Goal: Task Accomplishment & Management: Use online tool/utility

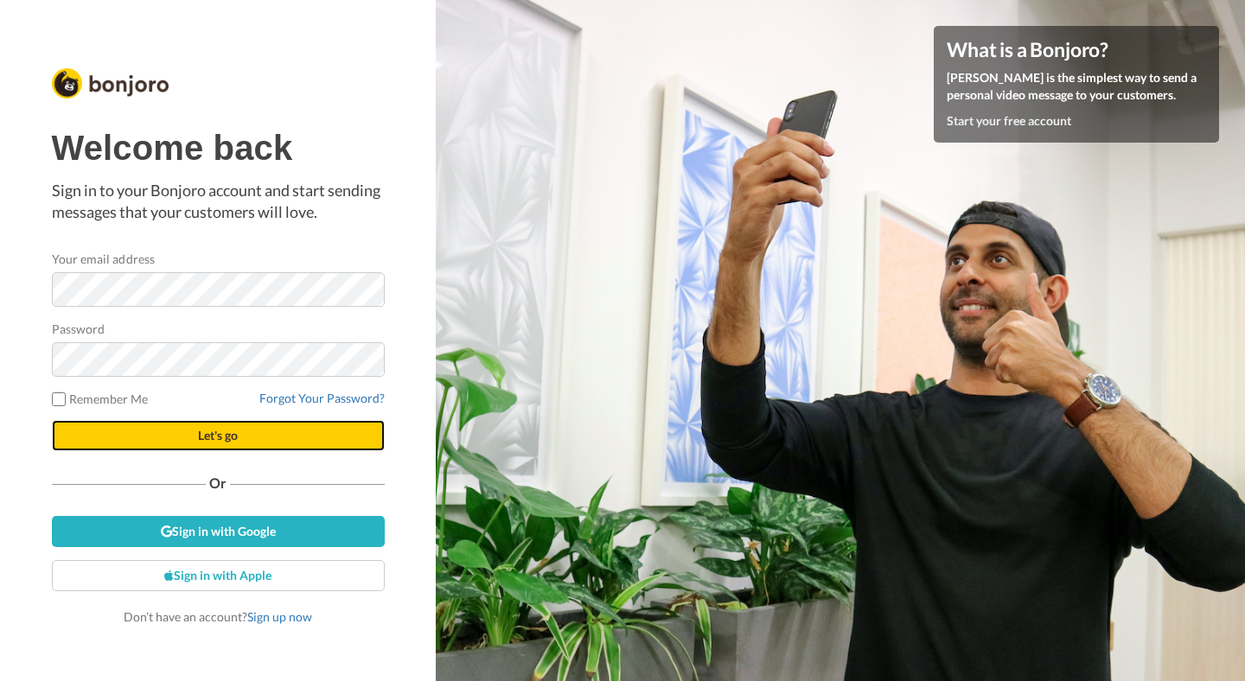
click at [230, 444] on button "Let's go" at bounding box center [218, 435] width 333 height 31
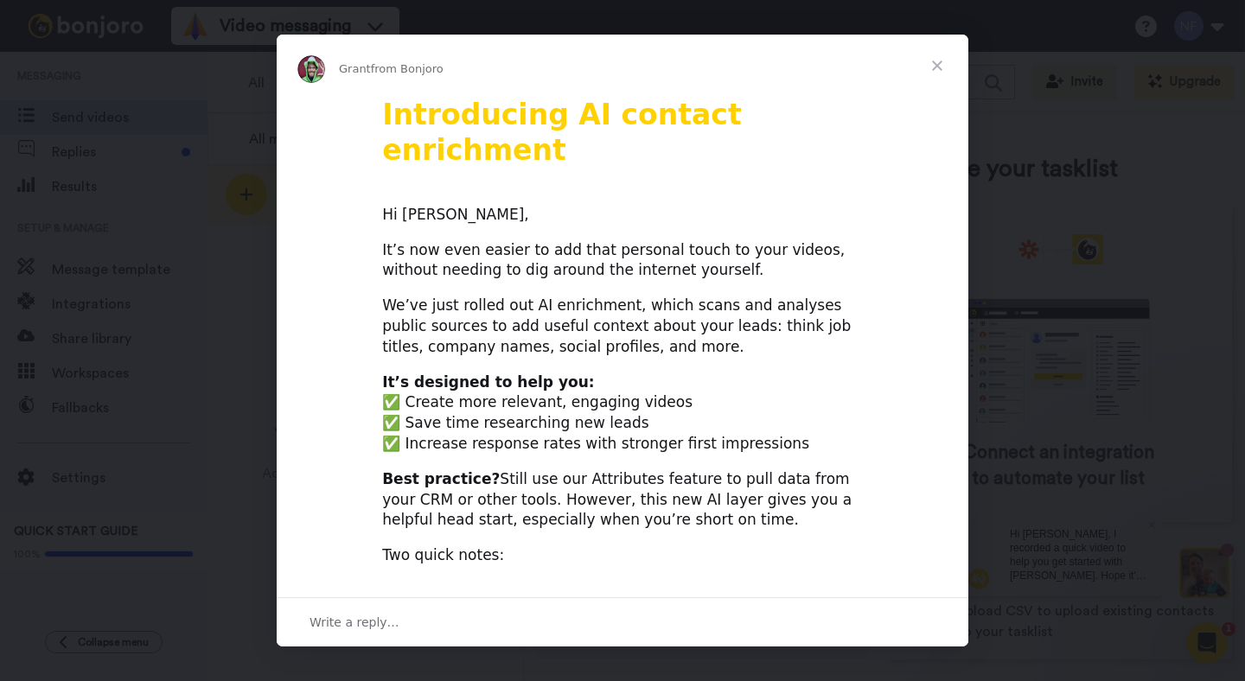
click at [940, 67] on span "Close" at bounding box center [937, 66] width 62 height 62
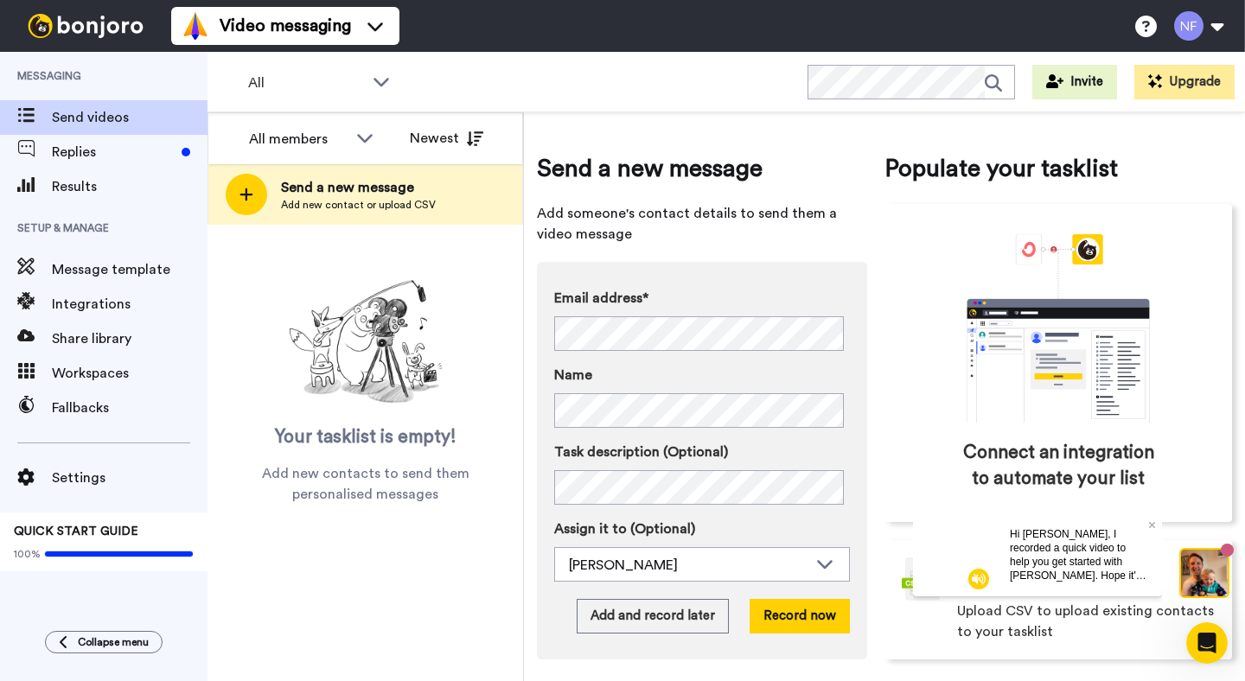
click at [297, 634] on div "All members All members [PERSON_NAME] Newest Send a new message Add new contact…" at bounding box center [366, 396] width 316 height 569
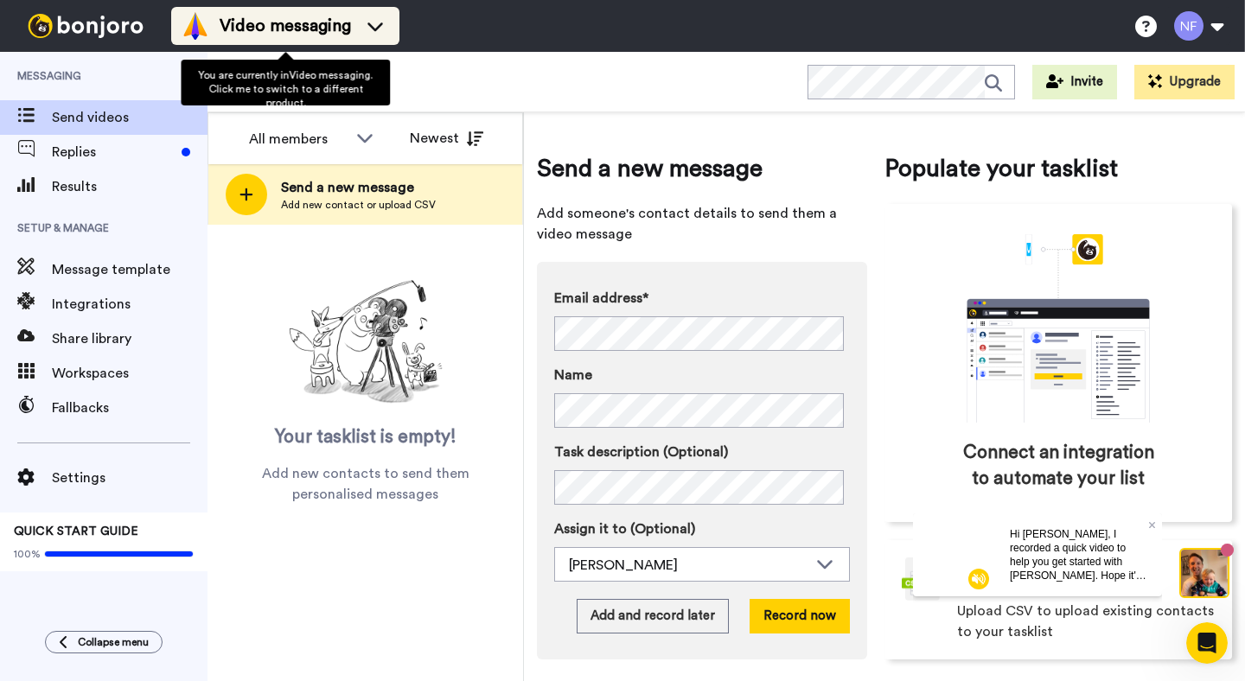
click at [381, 22] on icon at bounding box center [375, 25] width 28 height 17
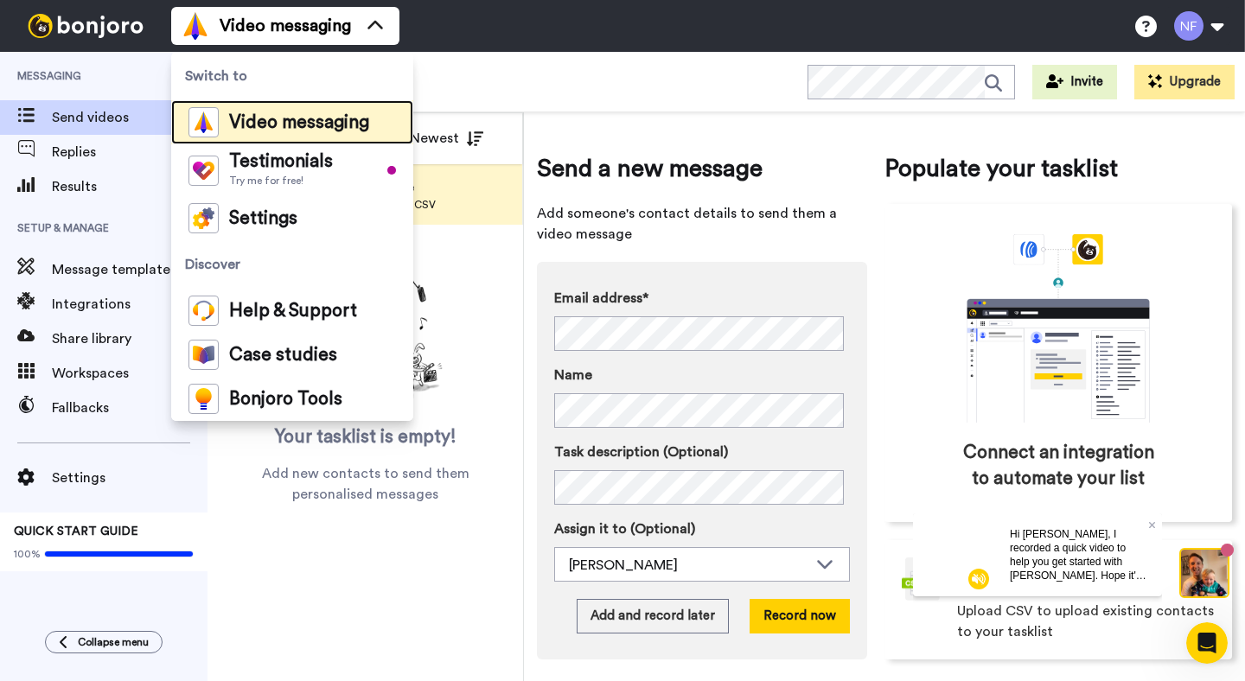
click at [318, 125] on span "Video messaging" at bounding box center [299, 122] width 140 height 17
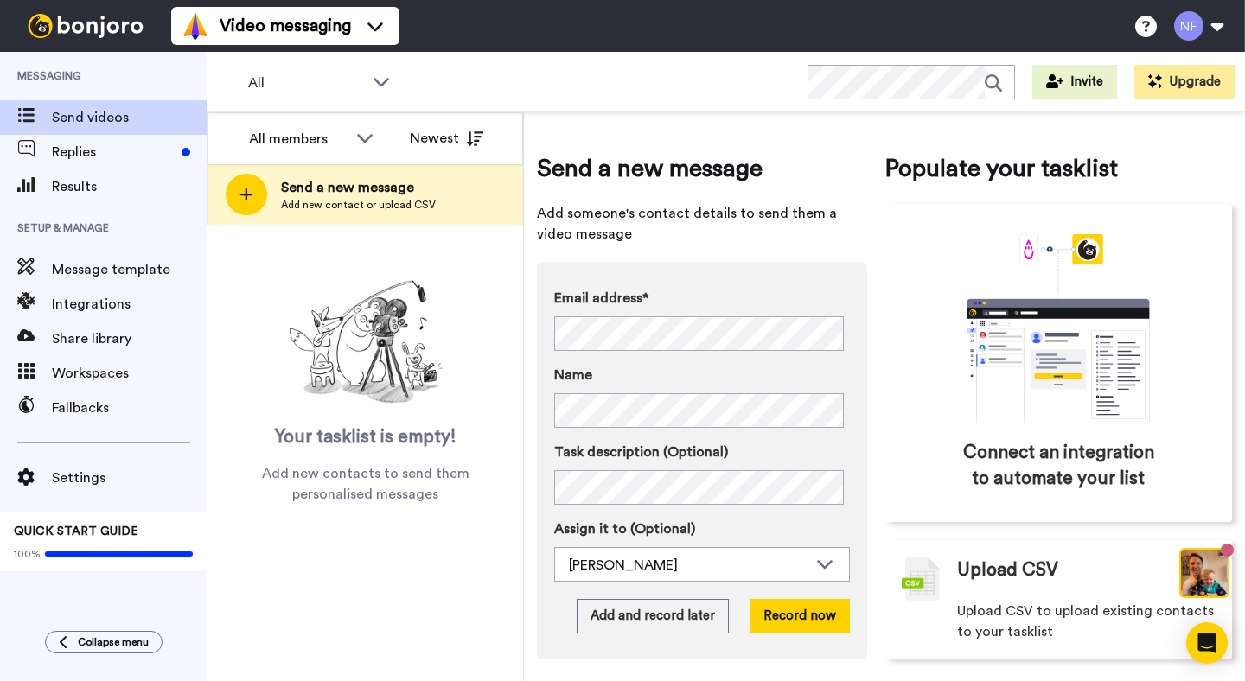
scroll to position [10, 0]
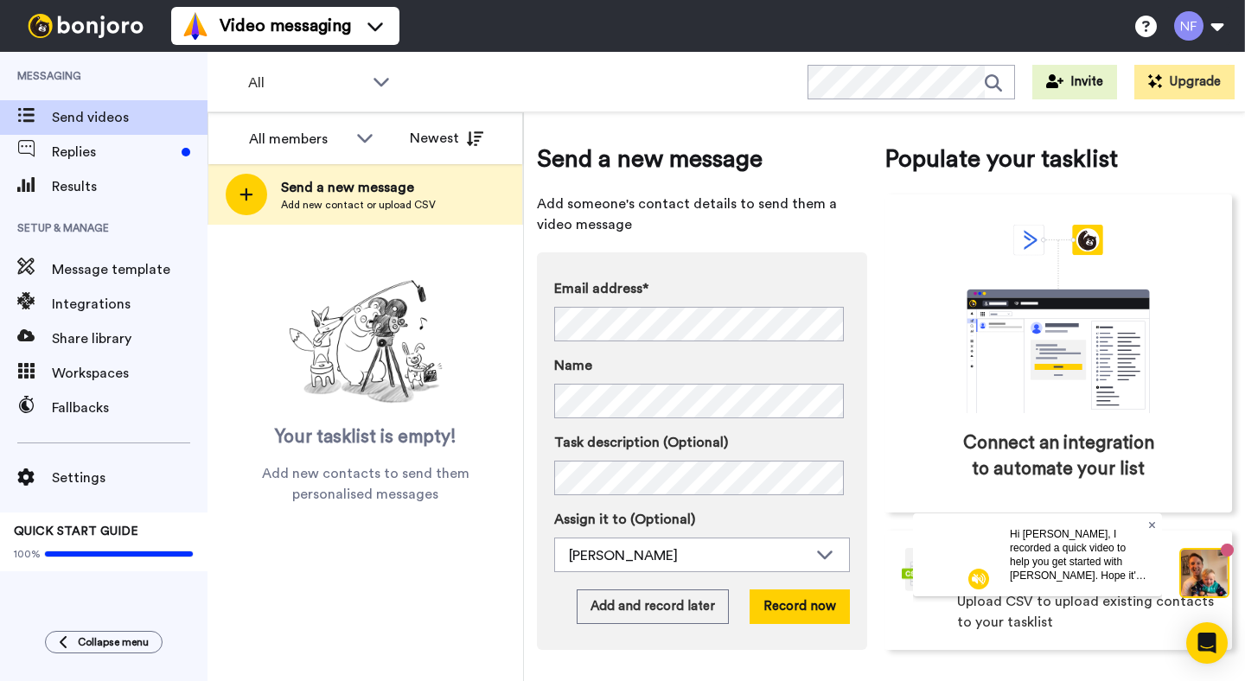
click at [1153, 527] on icon at bounding box center [1152, 525] width 7 height 10
click at [734, 75] on div "All WORKSPACES View all All Default Task List + Add a new workspace Invite Upgr…" at bounding box center [727, 82] width 1038 height 61
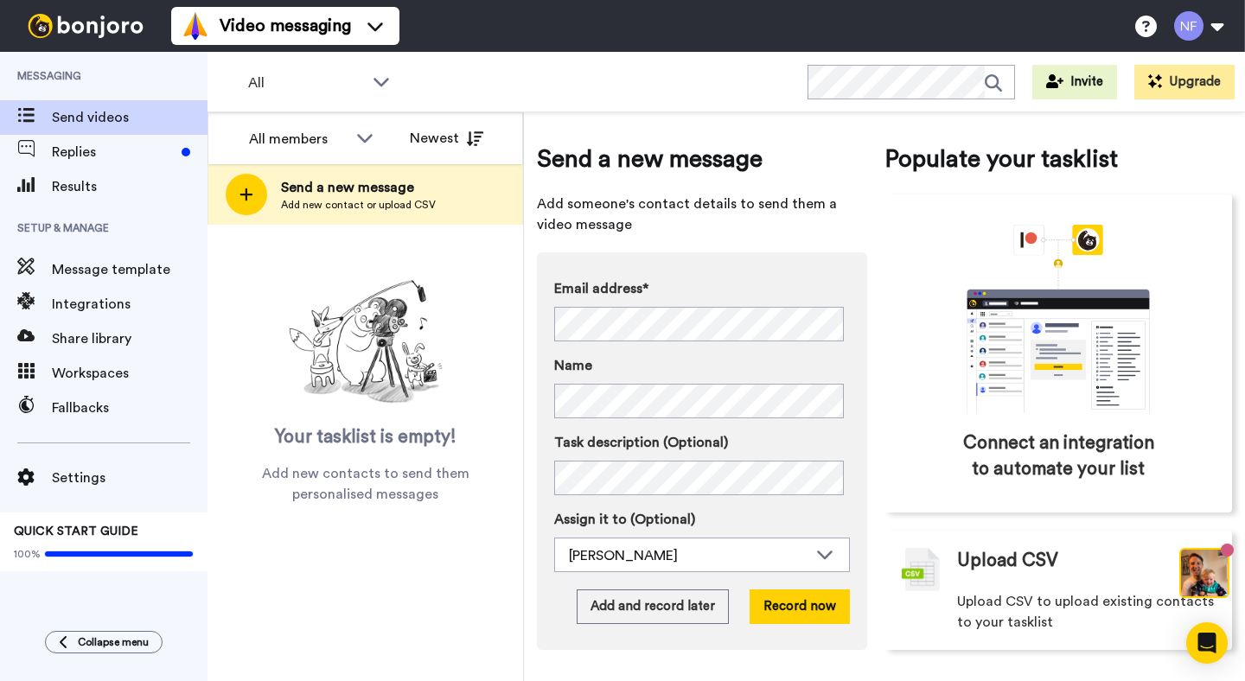
click at [1199, 572] on img at bounding box center [1204, 573] width 47 height 47
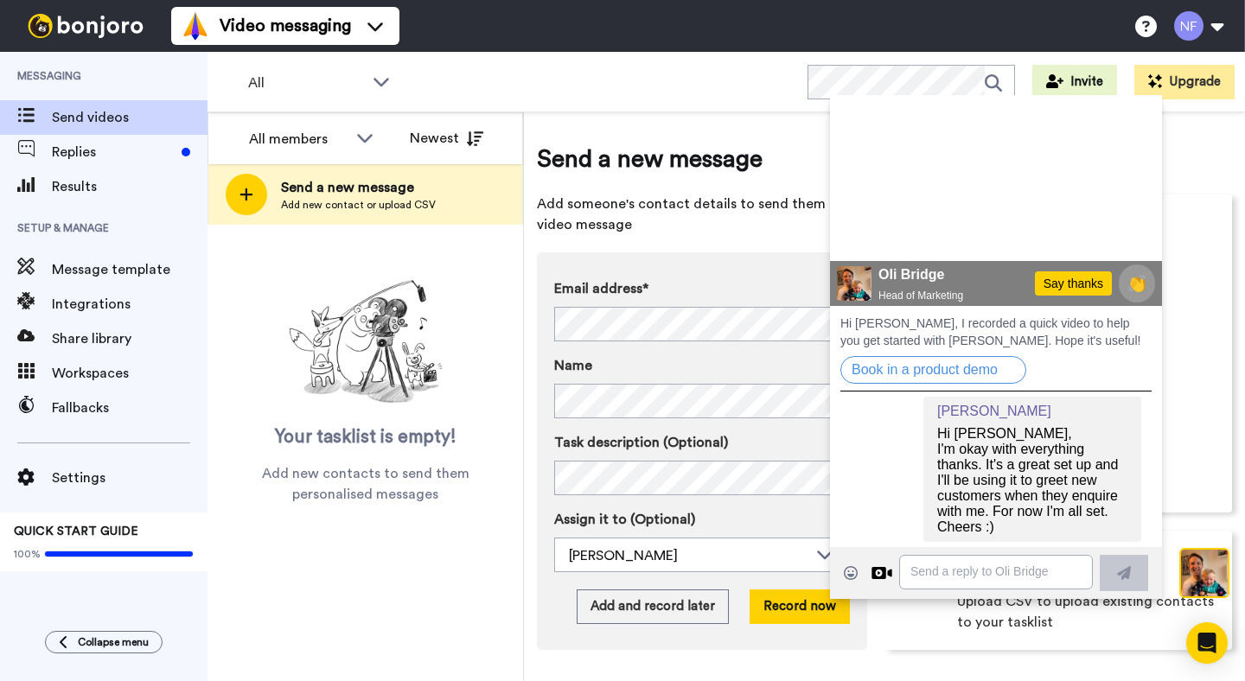
scroll to position [0, 0]
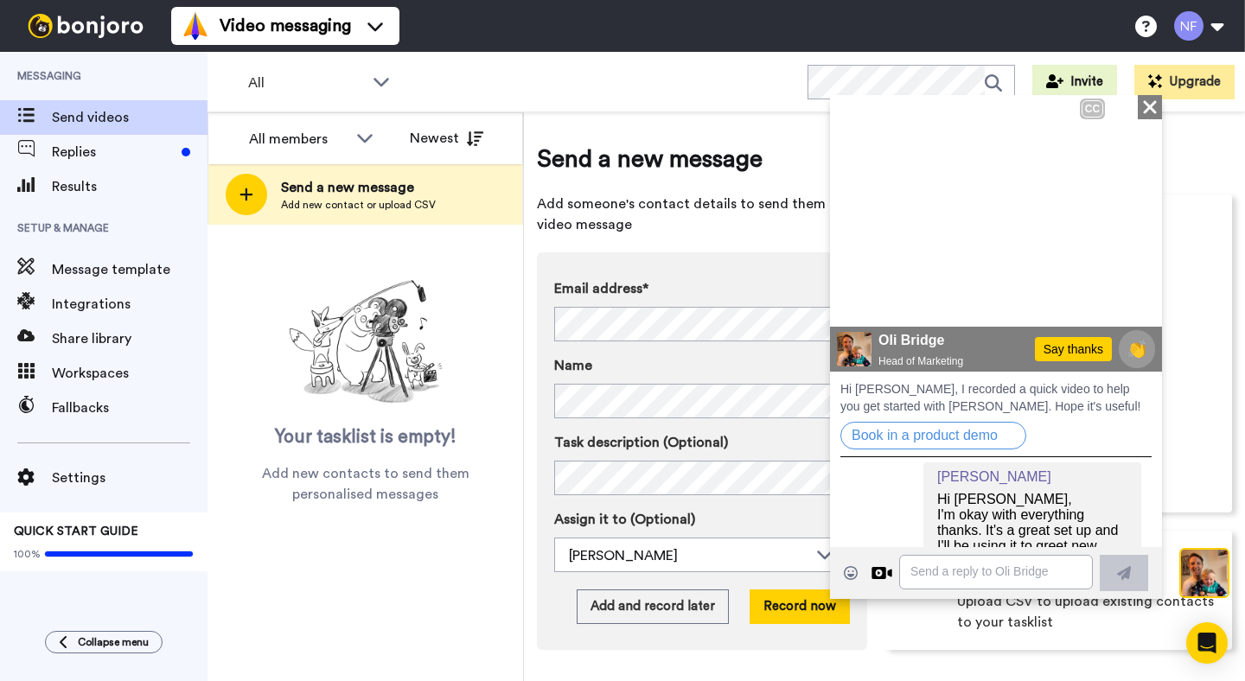
click at [1143, 105] on icon at bounding box center [1149, 105] width 13 height 13
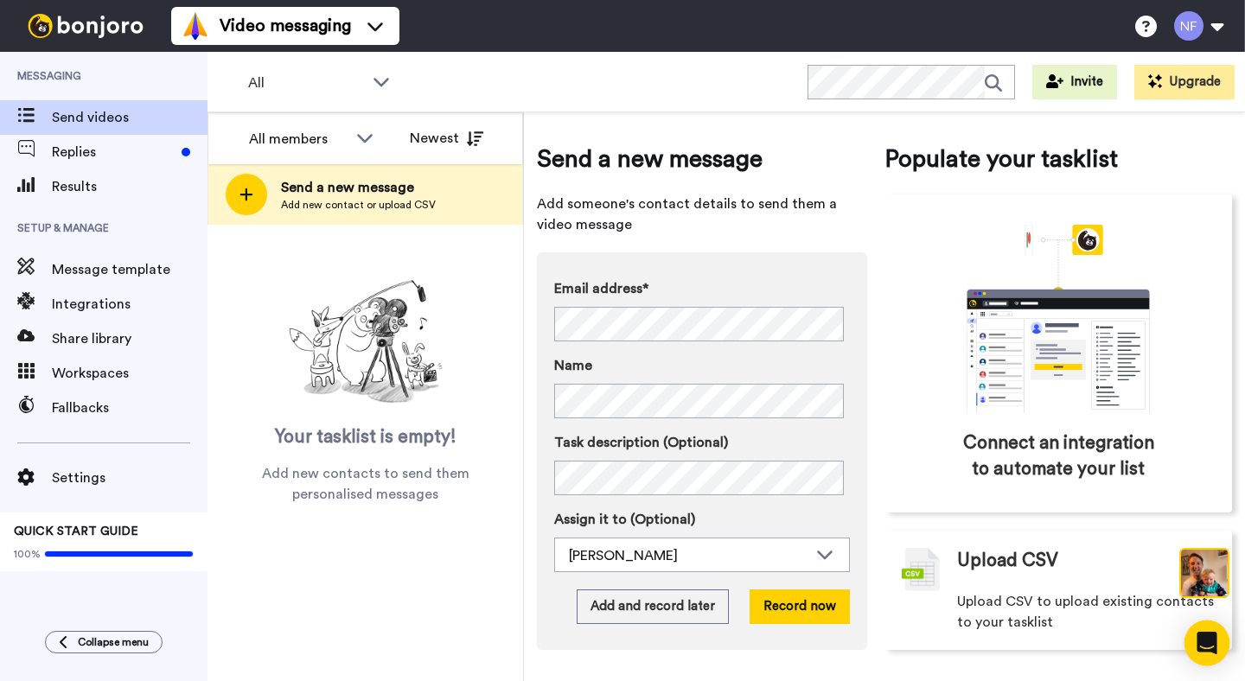
click at [1211, 644] on icon "Open Intercom Messenger" at bounding box center [1207, 643] width 20 height 22
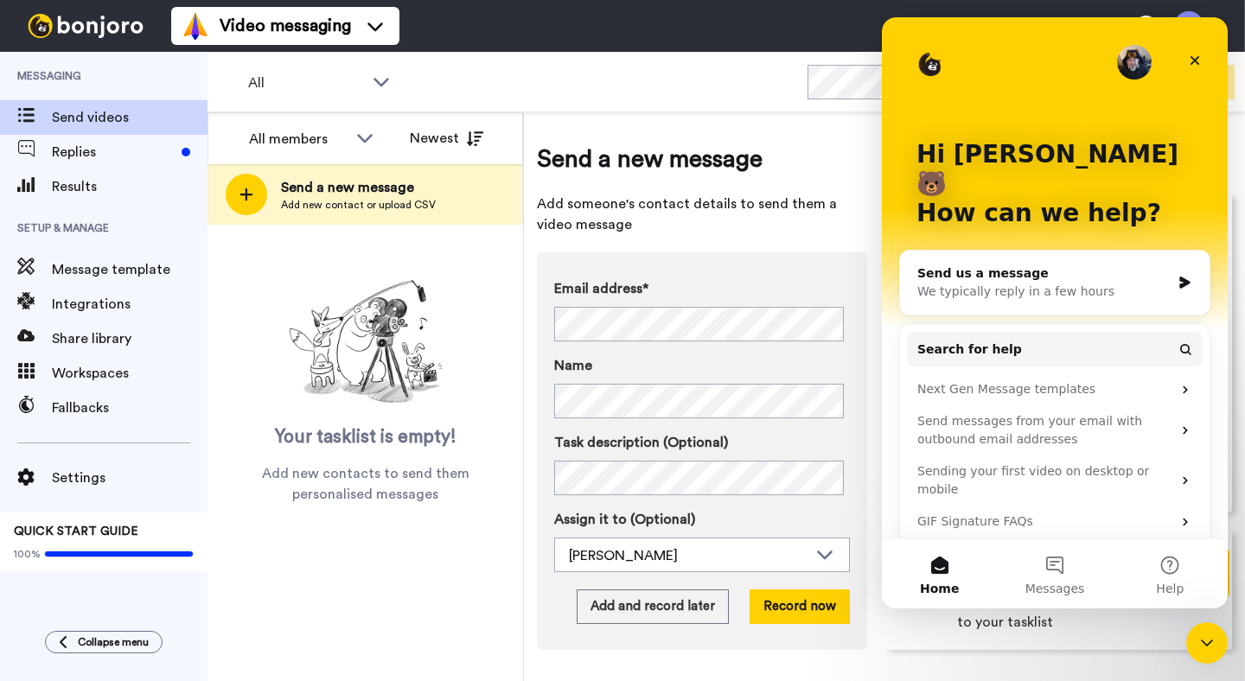
click at [1128, 60] on img "Intercom messenger" at bounding box center [1134, 62] width 35 height 35
click at [1189, 54] on icon "Close" at bounding box center [1195, 61] width 14 height 14
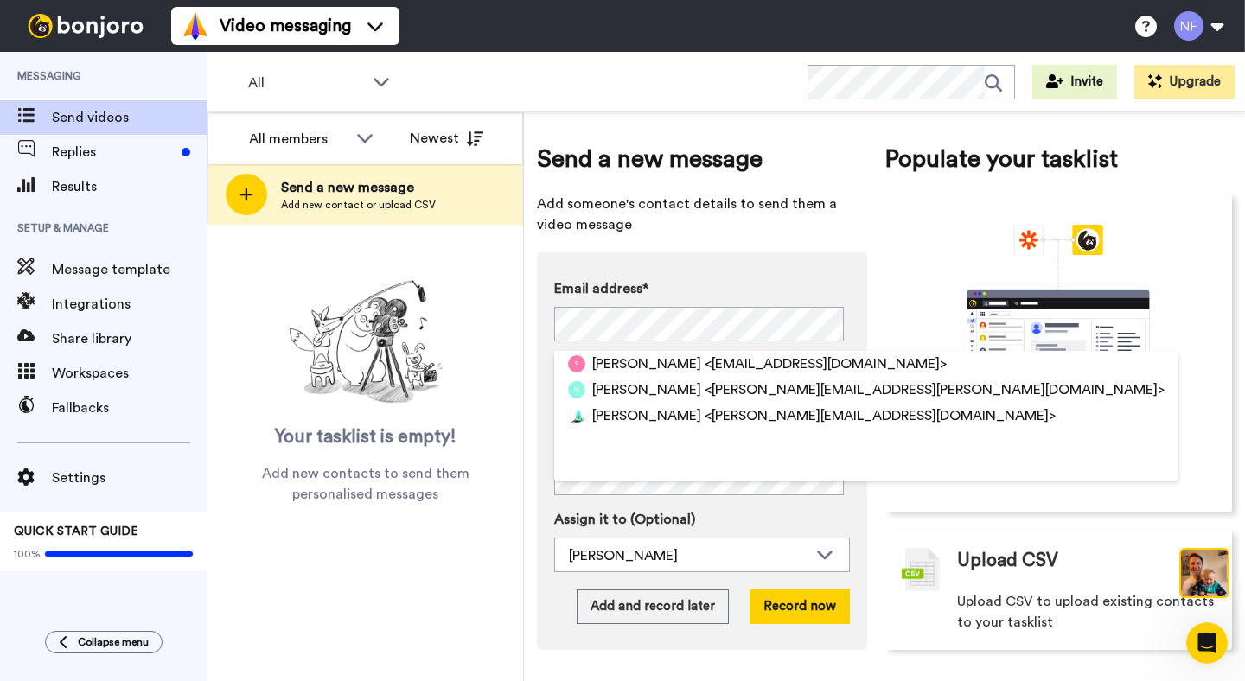
click at [439, 533] on div "All members All members Neil Forrester Newest Send a new message Add new contac…" at bounding box center [366, 396] width 316 height 569
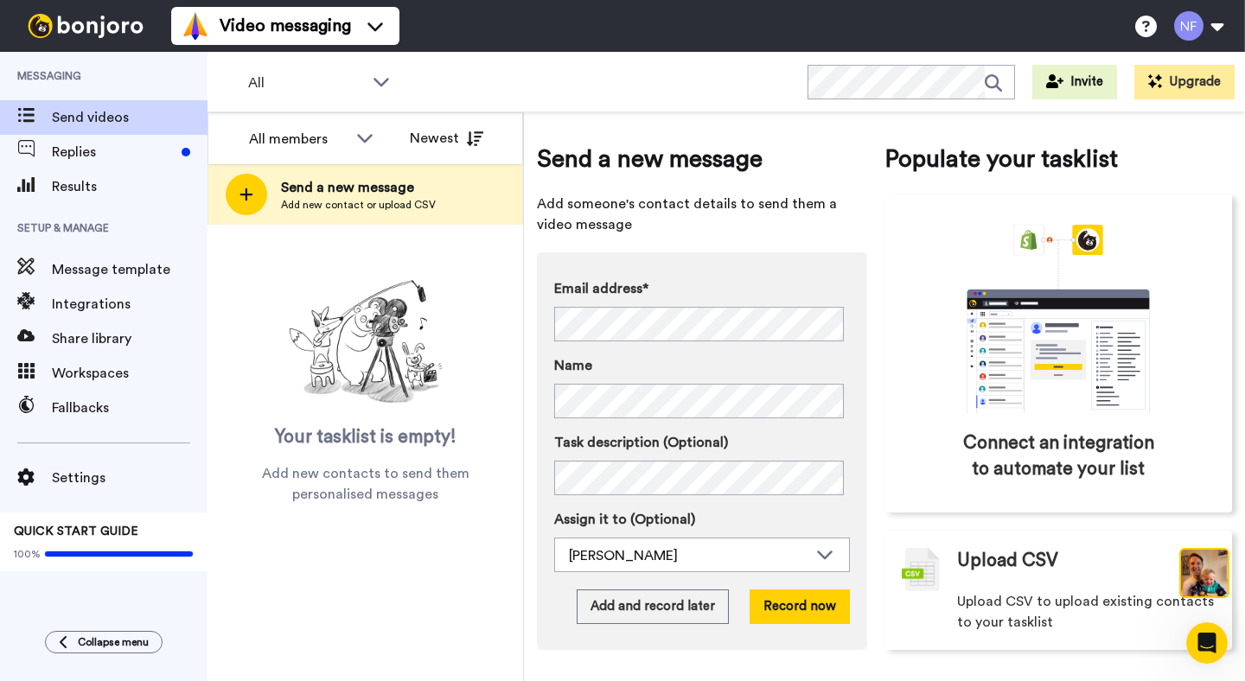
click at [404, 558] on div "All members All members Neil Forrester Newest Send a new message Add new contac…" at bounding box center [366, 396] width 316 height 569
click at [486, 607] on div "All members All members Neil Forrester Newest Send a new message Add new contac…" at bounding box center [366, 396] width 316 height 569
click at [799, 610] on button "Record now" at bounding box center [800, 607] width 100 height 35
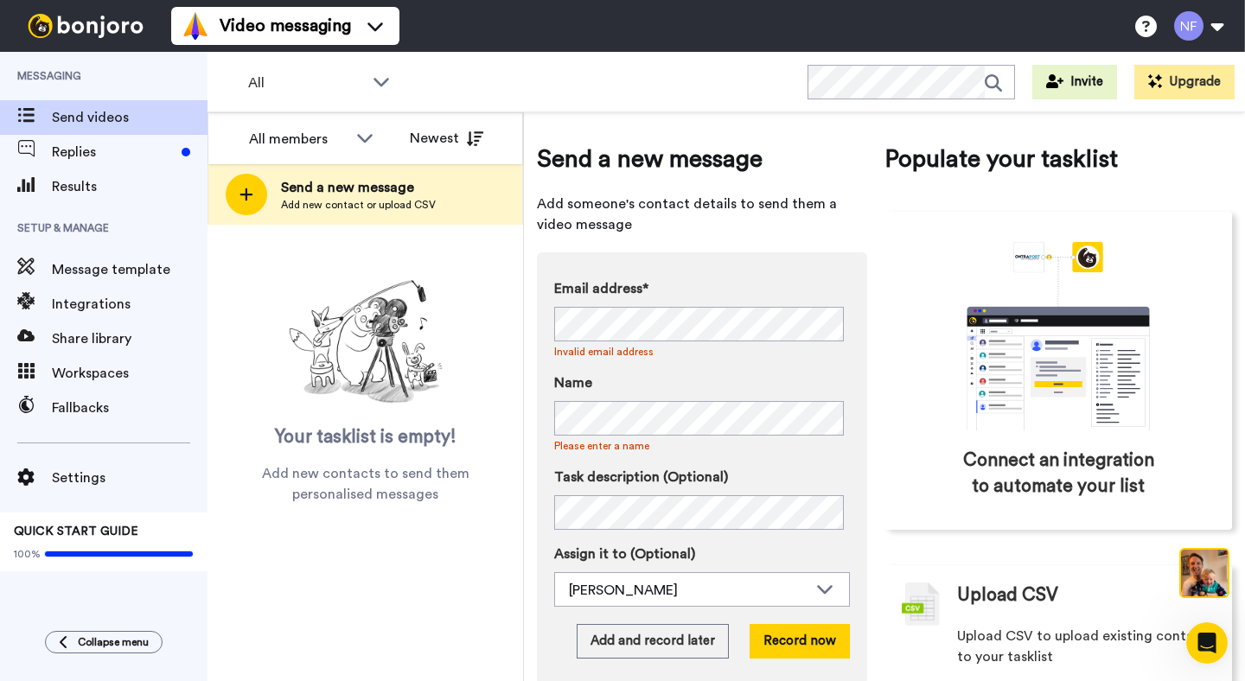
drag, startPoint x: 382, startPoint y: 591, endPoint x: 428, endPoint y: 576, distance: 48.1
click at [382, 592] on div "All members All members Neil Forrester Newest Send a new message Add new contac…" at bounding box center [366, 396] width 316 height 569
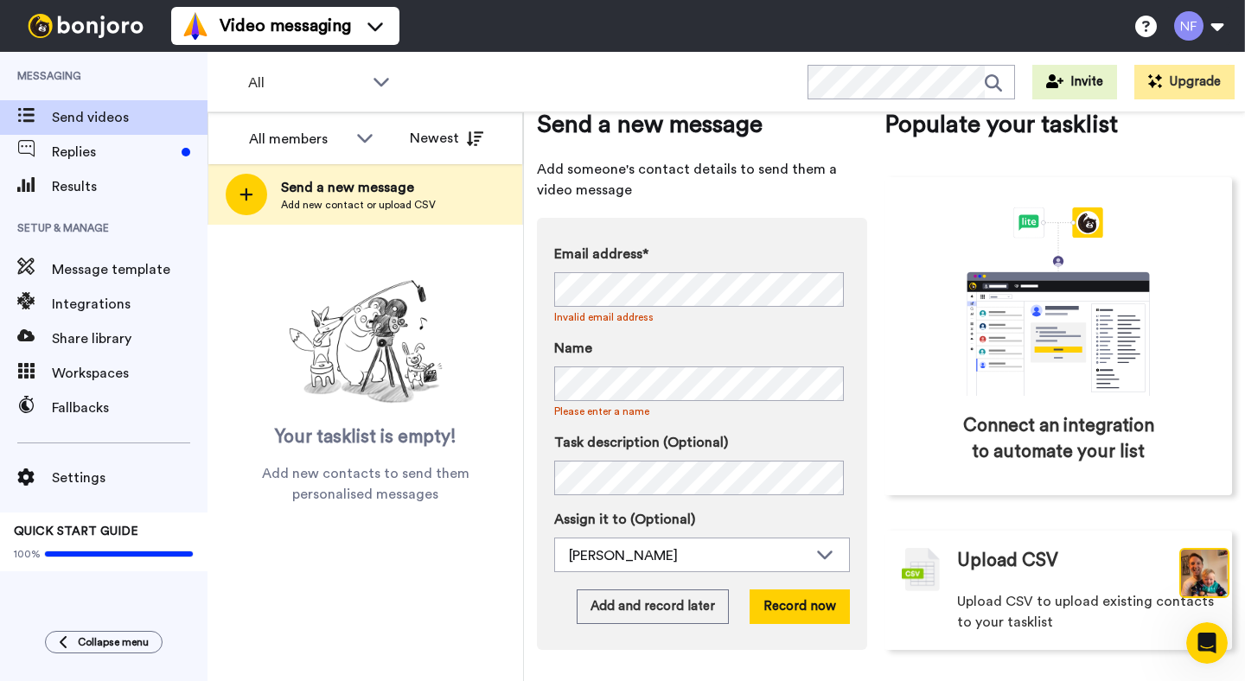
click at [390, 584] on div "All members All members Neil Forrester Newest Send a new message Add new contac…" at bounding box center [366, 396] width 316 height 569
click at [120, 120] on span "Send videos" at bounding box center [130, 117] width 156 height 21
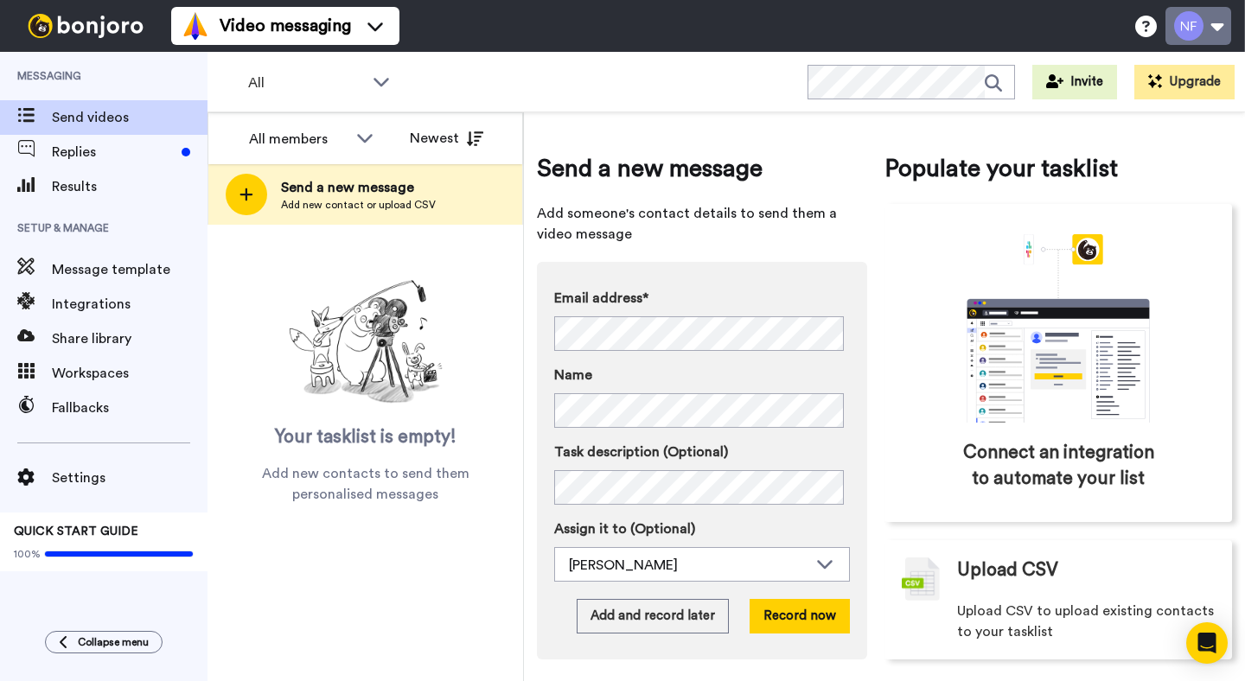
click at [1221, 34] on button at bounding box center [1199, 26] width 66 height 38
click at [412, 563] on div "All members All members Neil Forrester Newest Send a new message Add new contac…" at bounding box center [366, 396] width 316 height 569
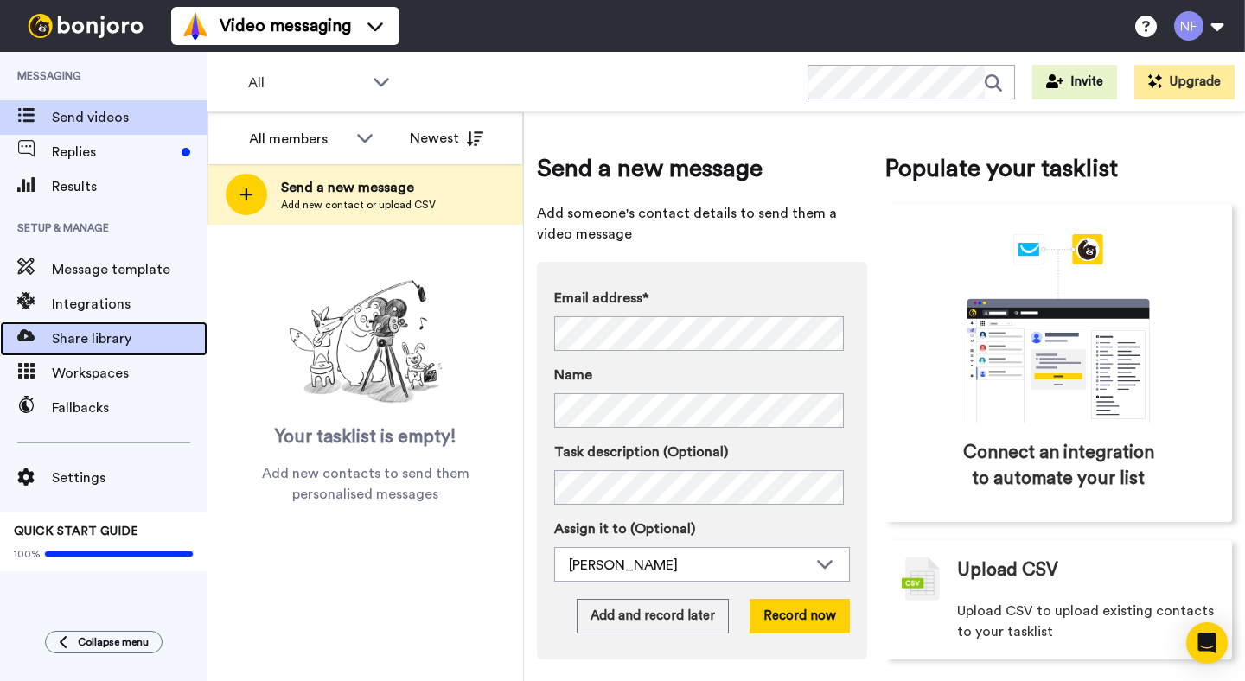
click at [147, 342] on span "Share library" at bounding box center [130, 339] width 156 height 21
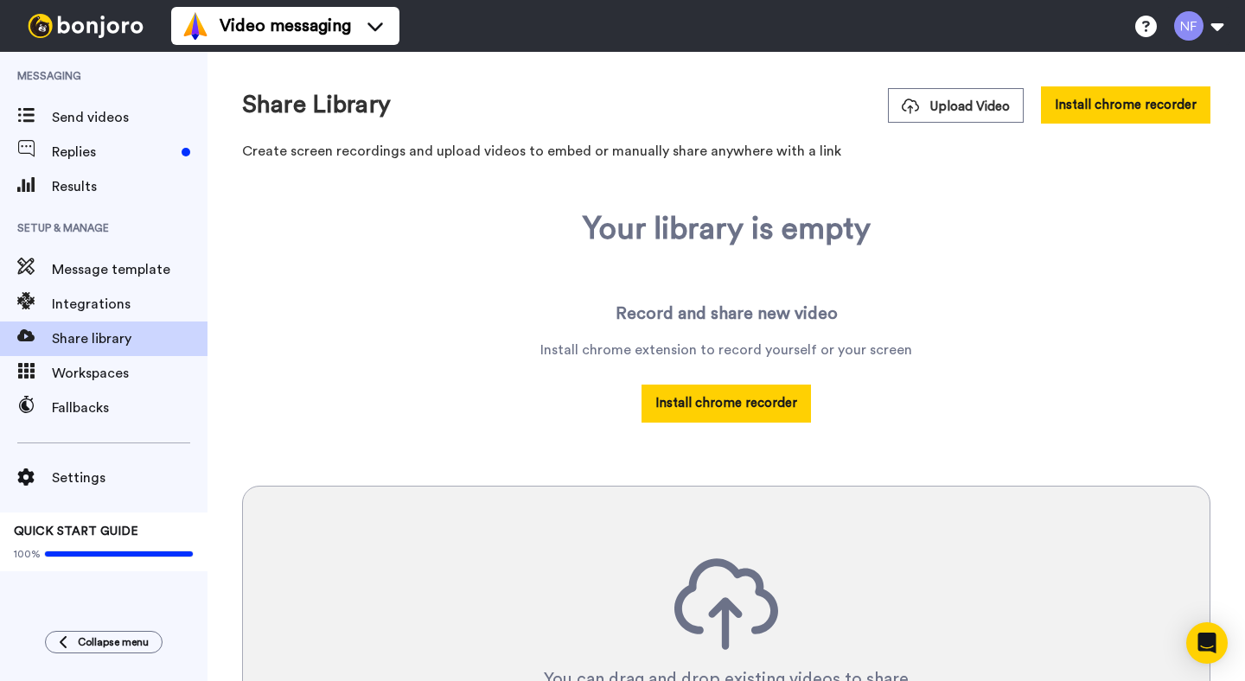
click at [977, 241] on div "Your library is empty Record and share new video Install chrome extension to re…" at bounding box center [726, 546] width 969 height 668
click at [1007, 357] on div "Your library is empty Record and share new video Install chrome extension to re…" at bounding box center [726, 546] width 969 height 668
